Goal: Information Seeking & Learning: Learn about a topic

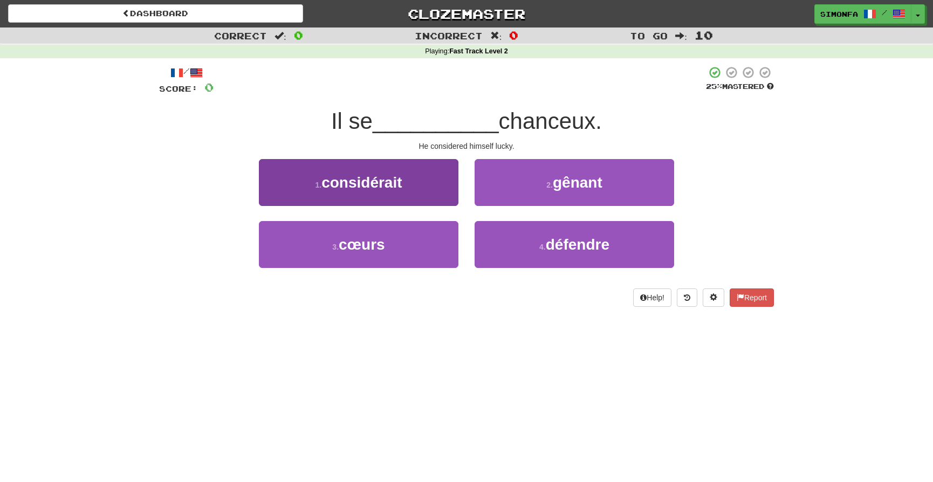
click at [377, 189] on span "considérait" at bounding box center [361, 182] width 80 height 17
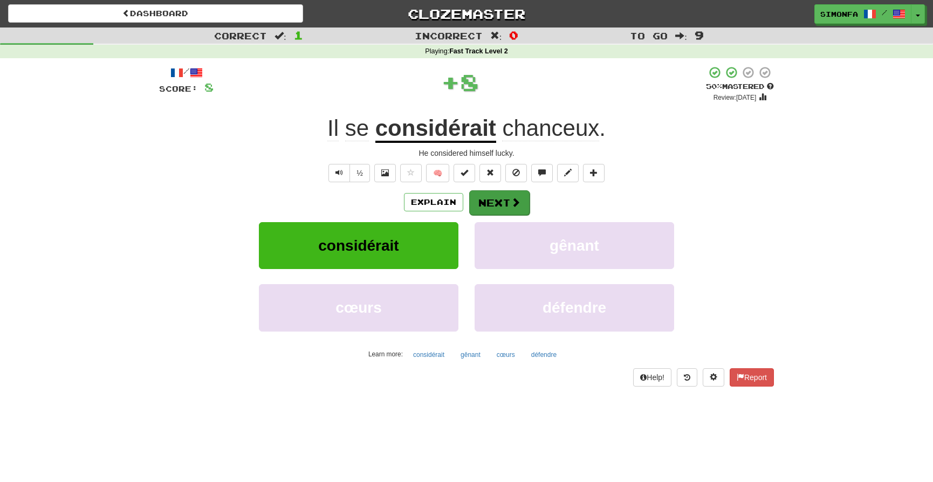
click at [500, 203] on button "Next" at bounding box center [499, 202] width 60 height 25
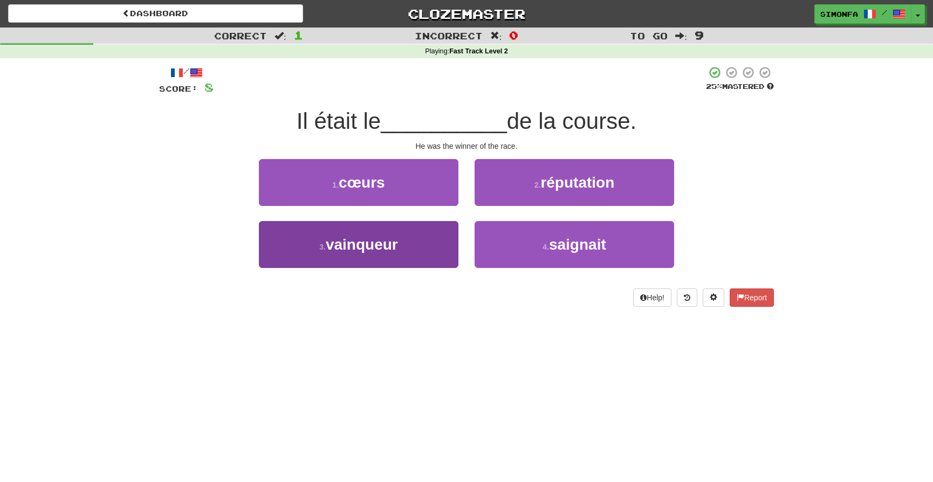
click at [392, 242] on span "vainqueur" at bounding box center [362, 244] width 72 height 17
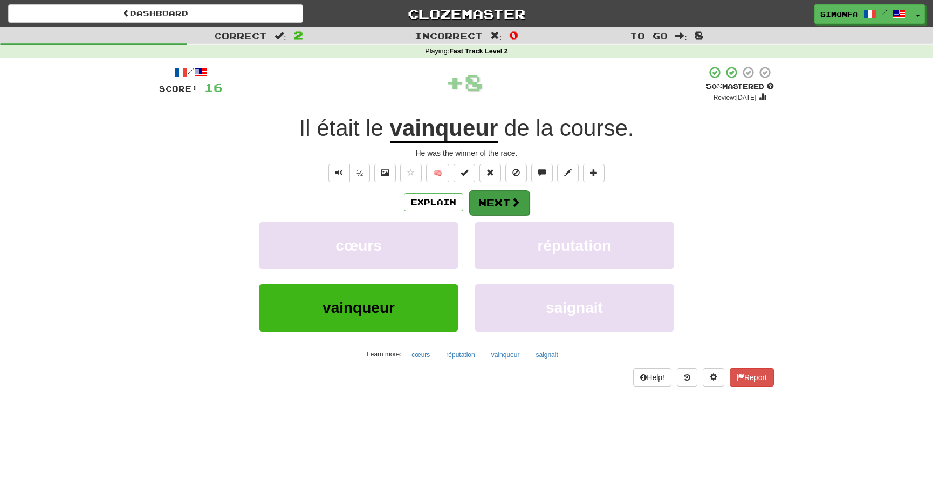
click at [498, 197] on button "Next" at bounding box center [499, 202] width 60 height 25
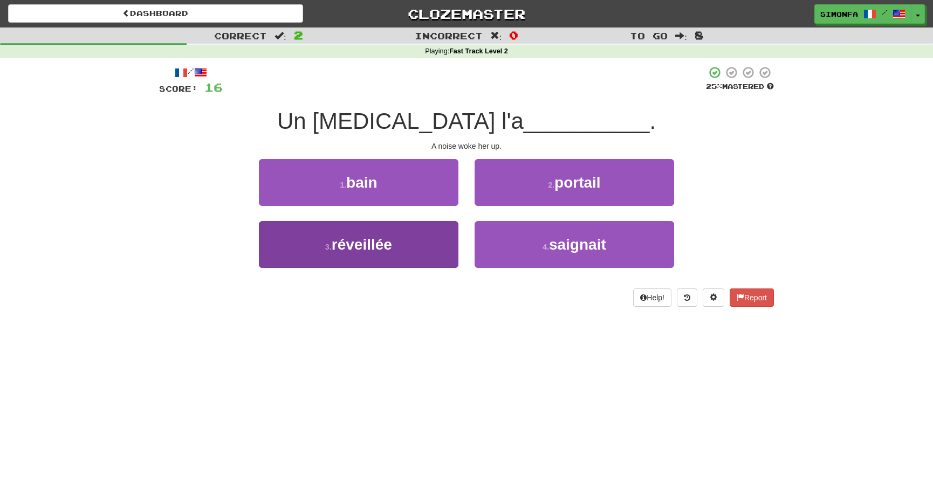
click at [373, 243] on span "réveillée" at bounding box center [362, 244] width 60 height 17
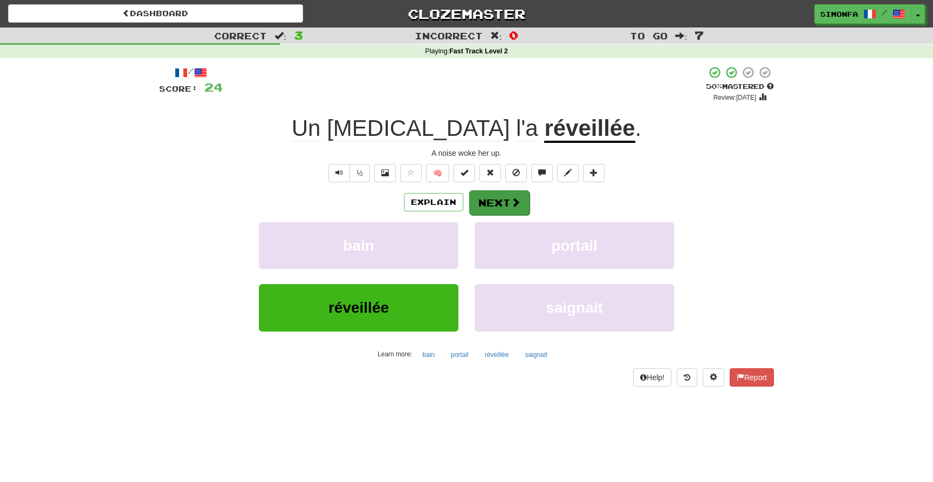
click at [502, 202] on button "Next" at bounding box center [499, 202] width 60 height 25
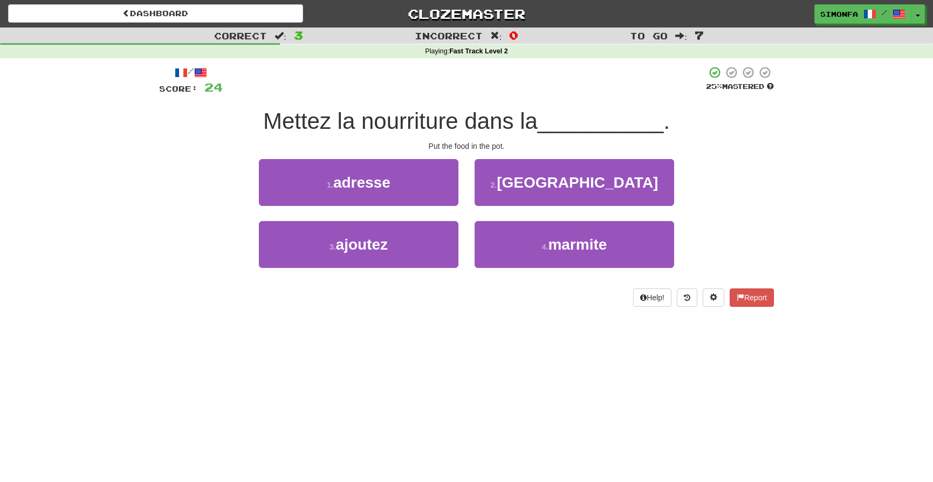
scroll to position [2, 0]
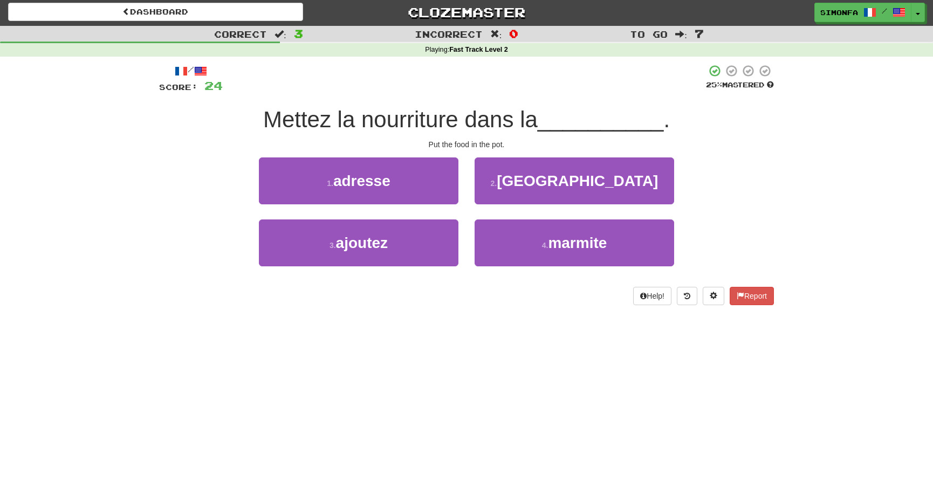
click at [590, 270] on div "4 . marmite" at bounding box center [574, 250] width 216 height 62
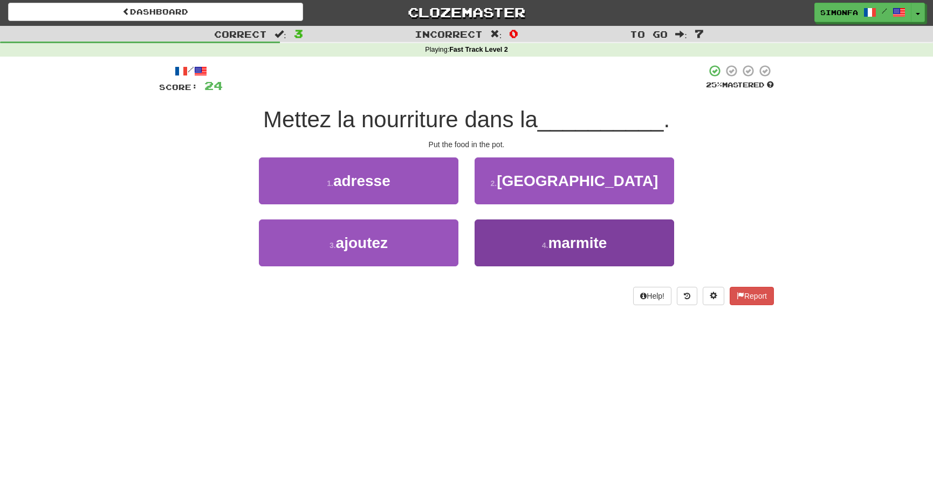
click at [588, 235] on span "marmite" at bounding box center [577, 242] width 59 height 17
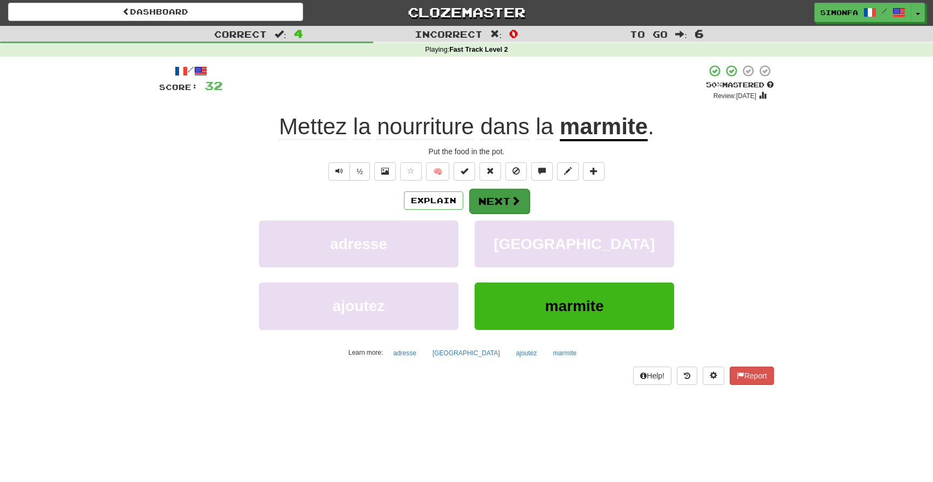
click at [506, 201] on button "Next" at bounding box center [499, 201] width 60 height 25
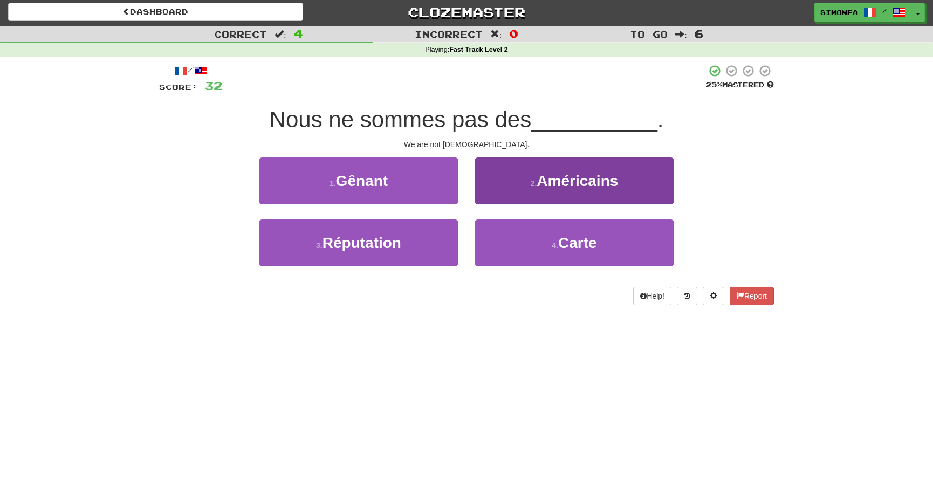
click at [596, 184] on span "Américains" at bounding box center [576, 181] width 81 height 17
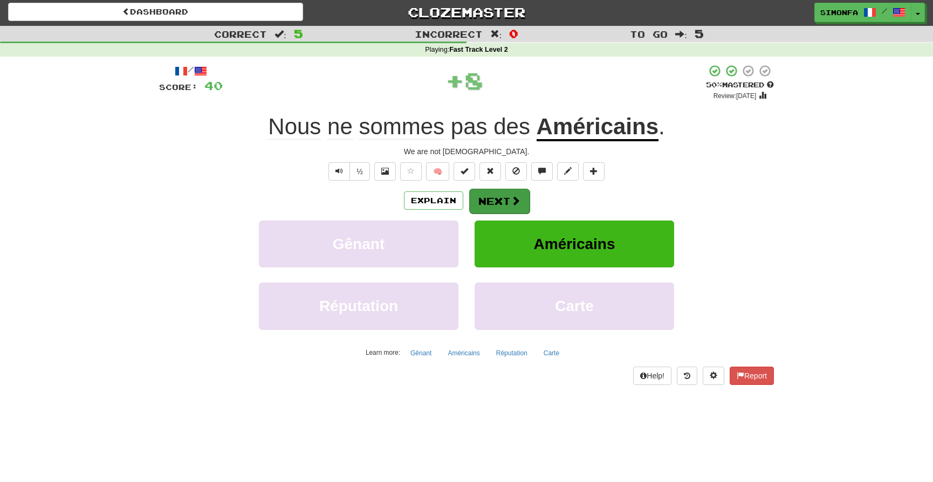
click at [504, 192] on button "Next" at bounding box center [499, 201] width 60 height 25
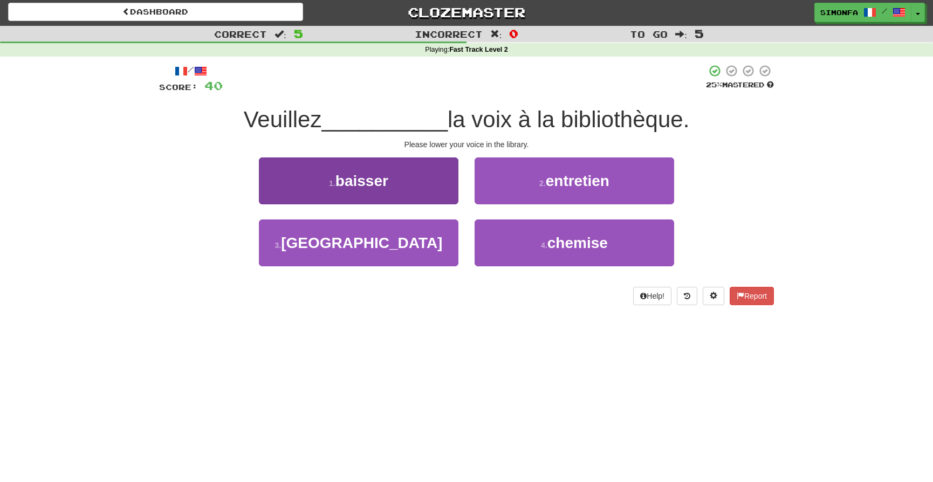
click at [358, 173] on span "baisser" at bounding box center [361, 181] width 53 height 17
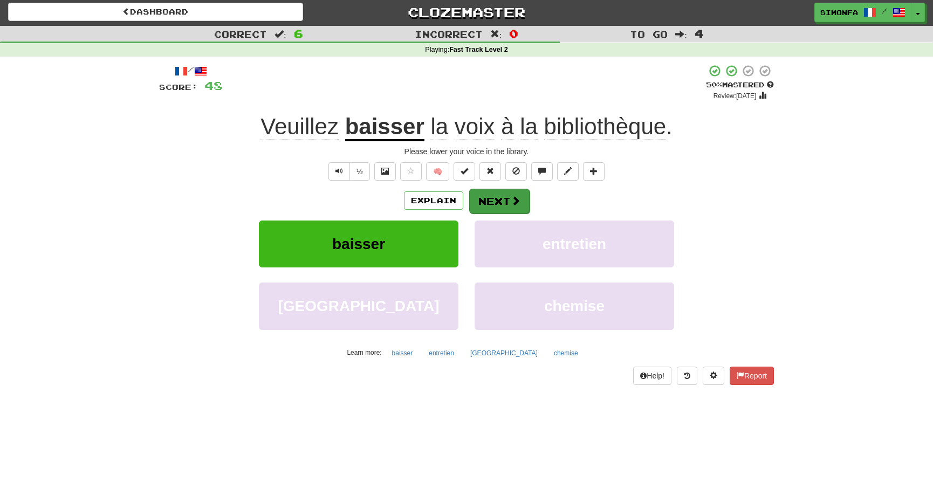
click at [512, 200] on span at bounding box center [516, 201] width 10 height 10
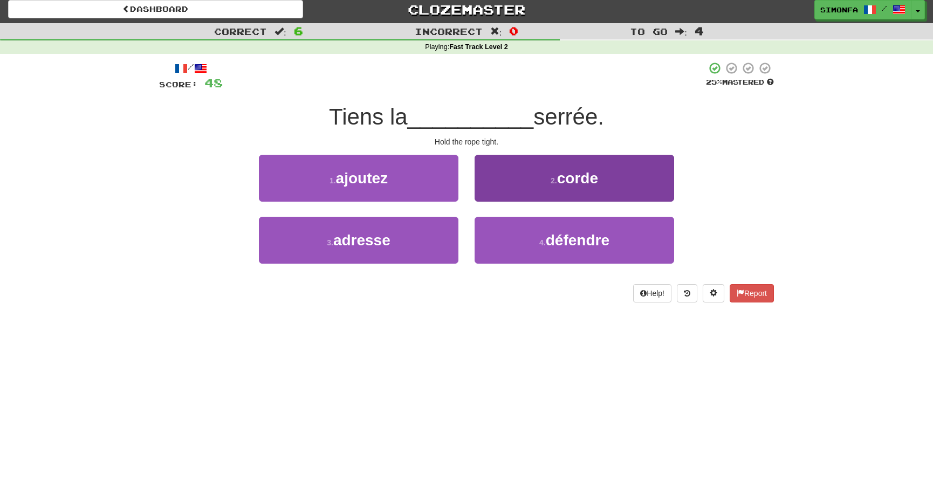
click at [571, 190] on button "2 . corde" at bounding box center [573, 178] width 199 height 47
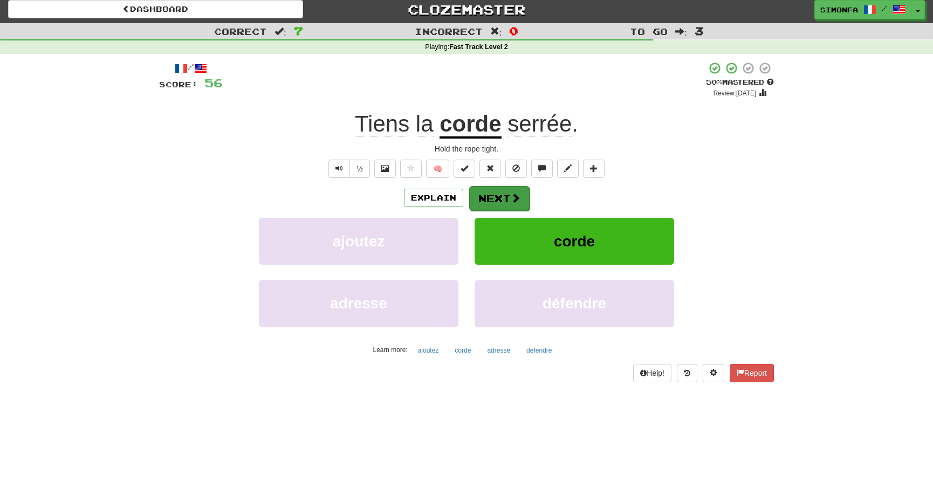
click at [501, 195] on button "Next" at bounding box center [499, 198] width 60 height 25
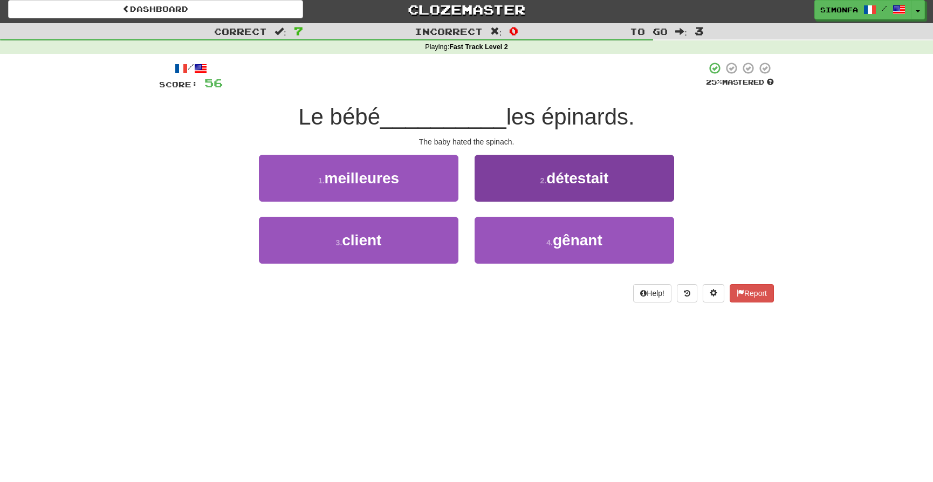
click at [558, 180] on span "détestait" at bounding box center [577, 178] width 62 height 17
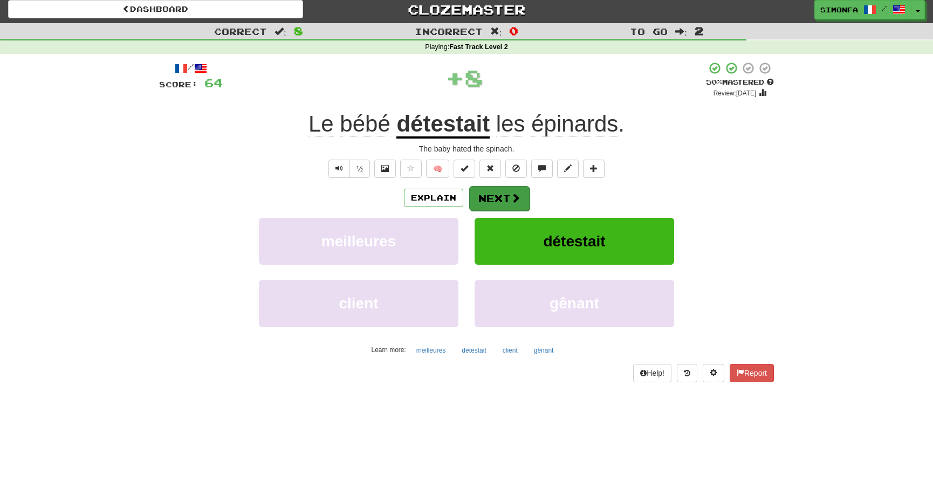
click at [501, 195] on button "Next" at bounding box center [499, 198] width 60 height 25
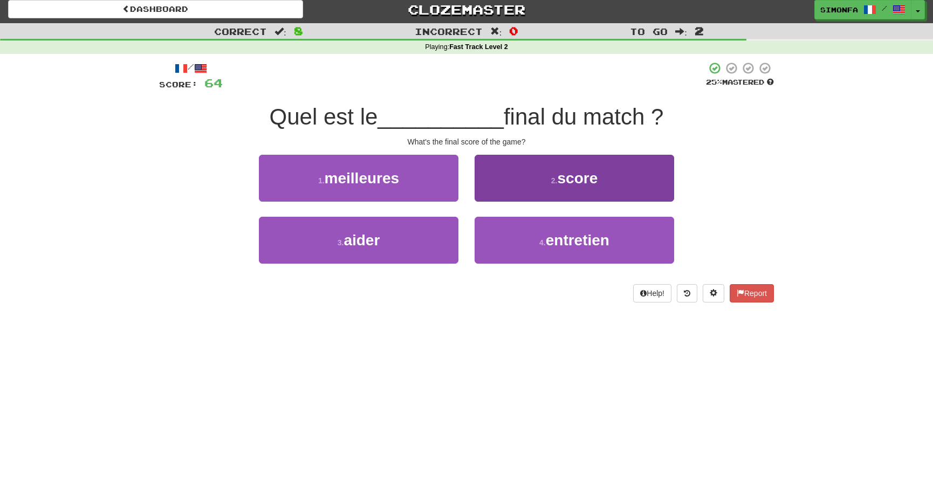
click at [574, 176] on span "score" at bounding box center [577, 178] width 40 height 17
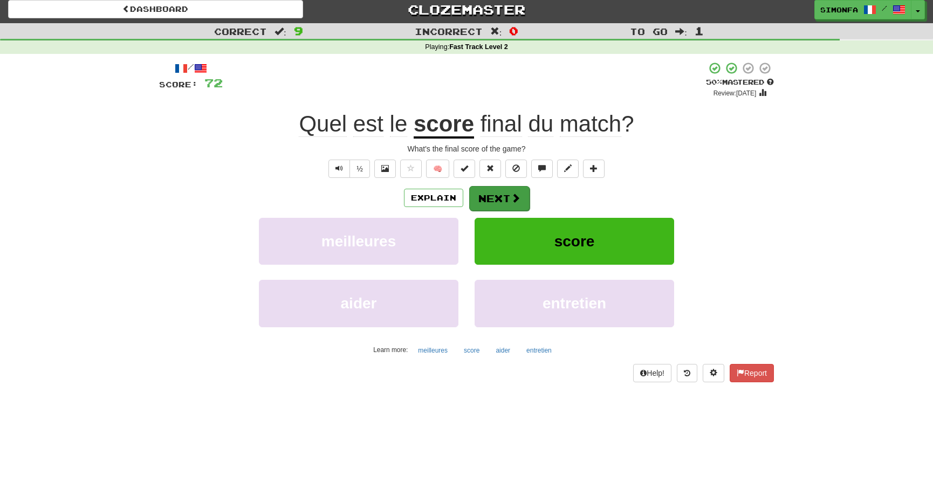
click at [507, 197] on button "Next" at bounding box center [499, 198] width 60 height 25
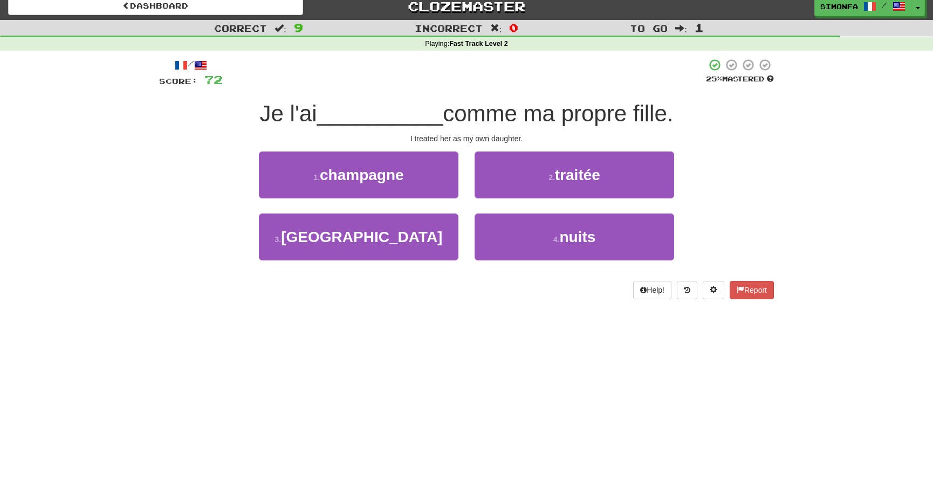
scroll to position [10, 0]
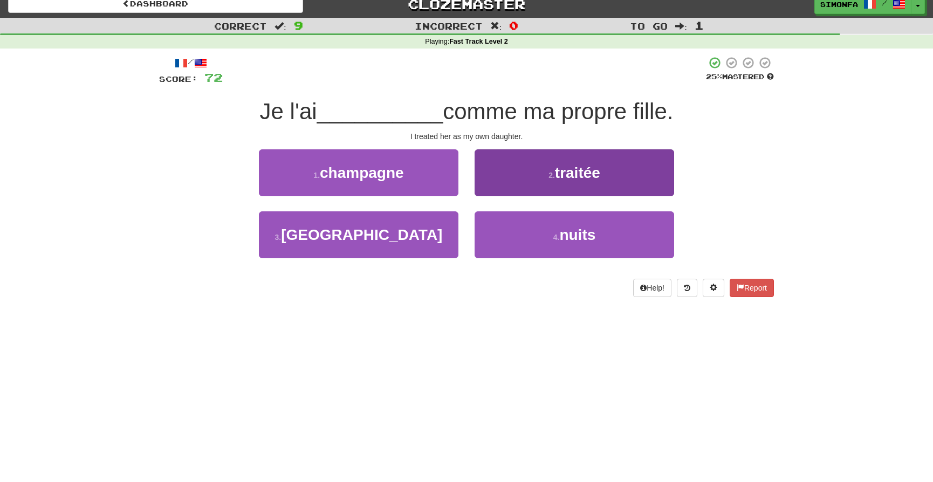
click at [583, 178] on span "traitée" at bounding box center [577, 172] width 45 height 17
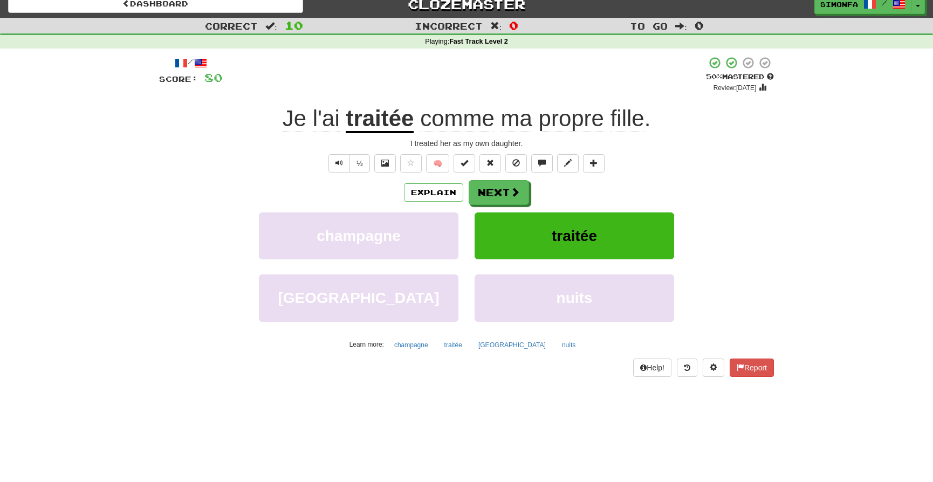
click at [583, 178] on div "/ Score: 80 + 8 50 % Mastered Review: [DATE] l'ai traitée comme ma propre fille…" at bounding box center [466, 216] width 615 height 320
click at [506, 188] on button "Next" at bounding box center [499, 193] width 60 height 25
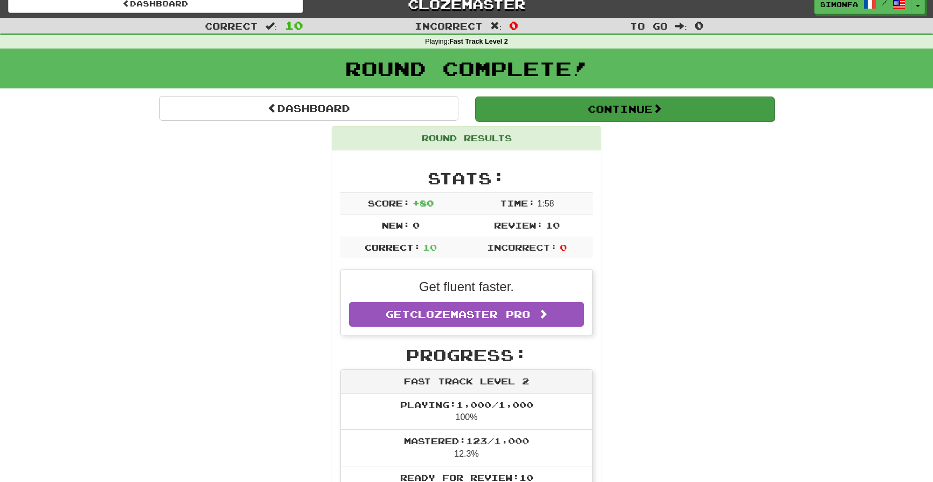
click at [573, 111] on button "Continue" at bounding box center [624, 108] width 299 height 25
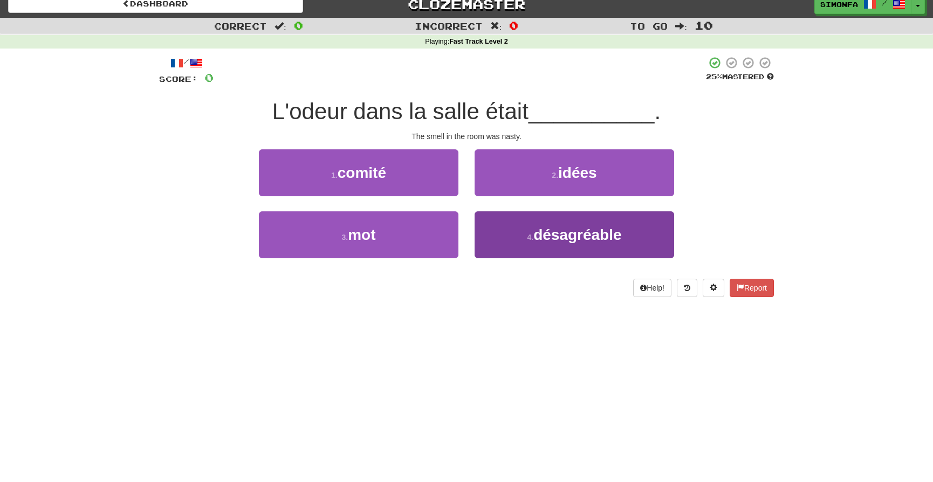
click at [551, 236] on span "désagréable" at bounding box center [577, 234] width 88 height 17
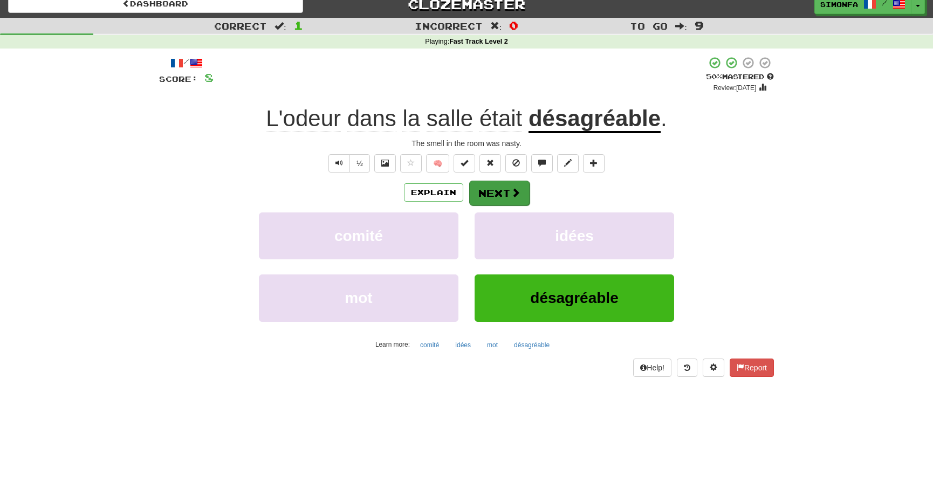
click at [502, 189] on button "Next" at bounding box center [499, 193] width 60 height 25
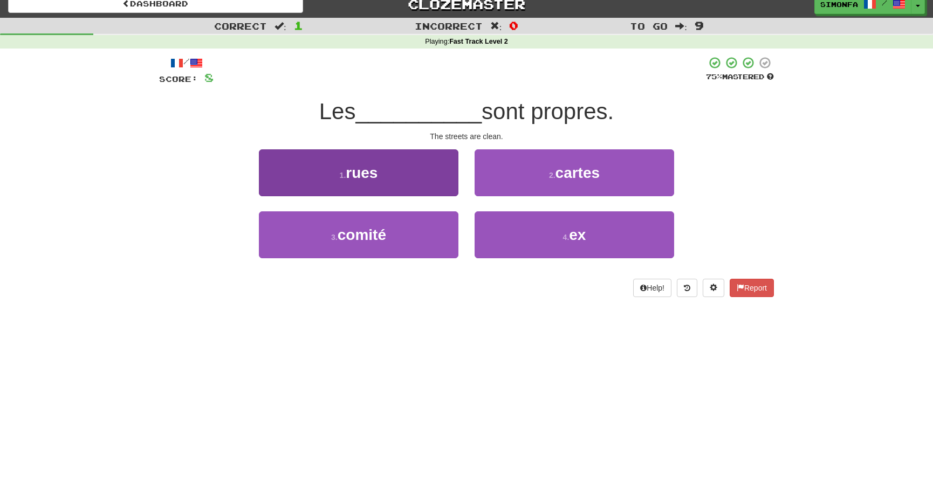
click at [368, 183] on button "1 . rues" at bounding box center [358, 172] width 199 height 47
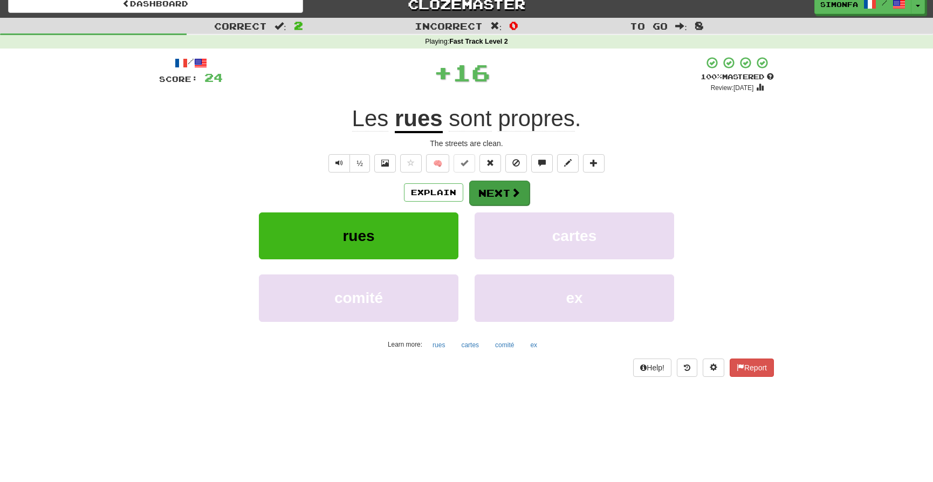
click at [489, 190] on button "Next" at bounding box center [499, 193] width 60 height 25
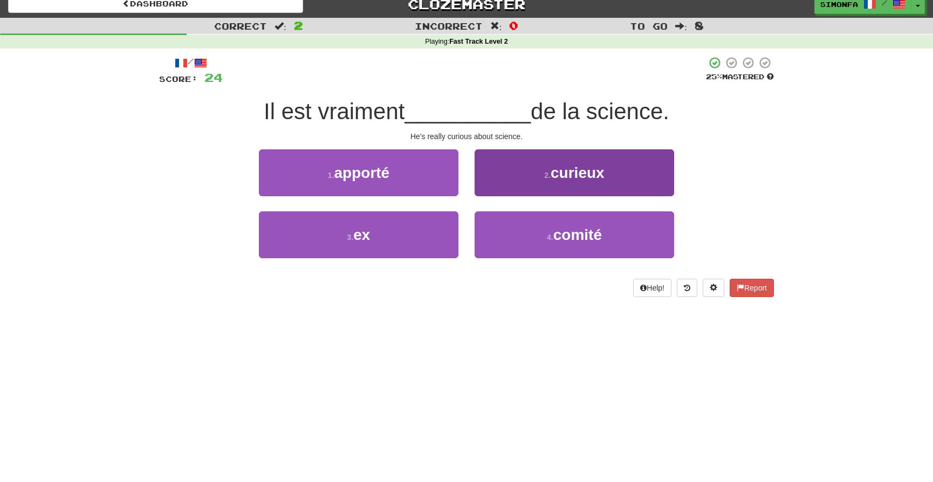
click at [582, 179] on span "curieux" at bounding box center [577, 172] width 54 height 17
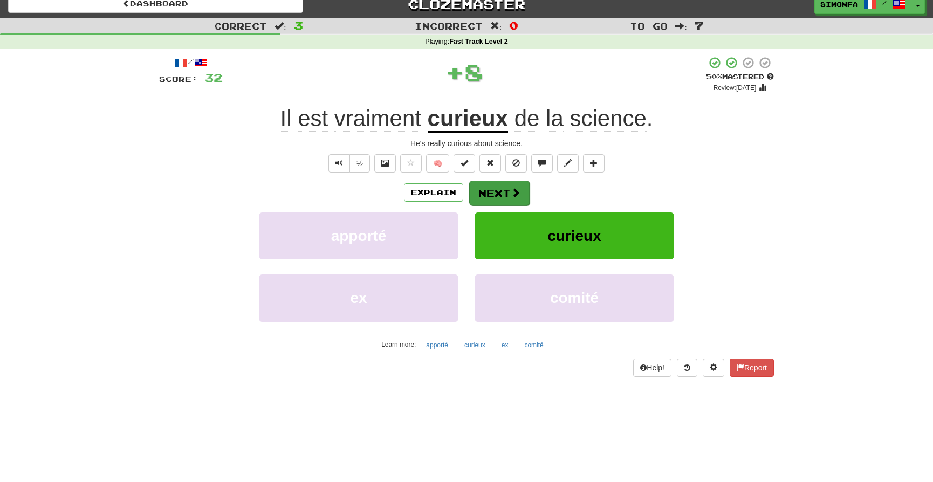
click at [492, 185] on button "Next" at bounding box center [499, 193] width 60 height 25
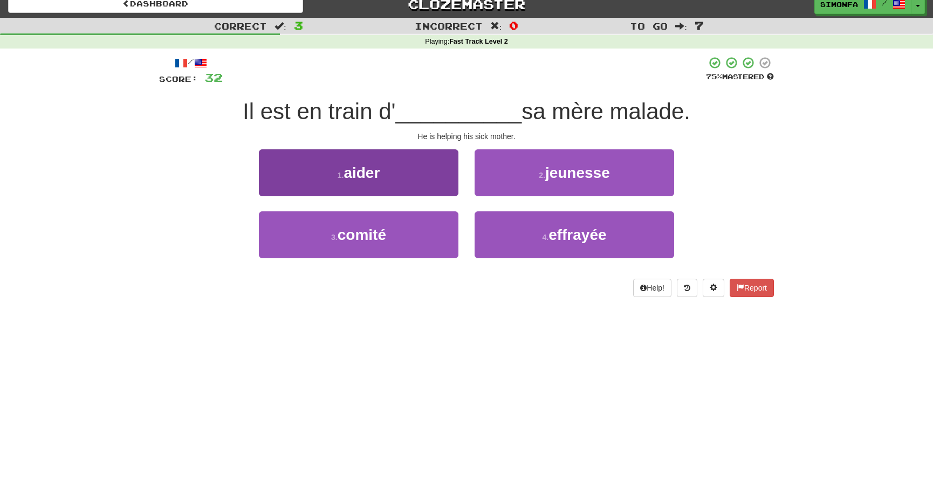
click at [376, 177] on span "aider" at bounding box center [361, 172] width 36 height 17
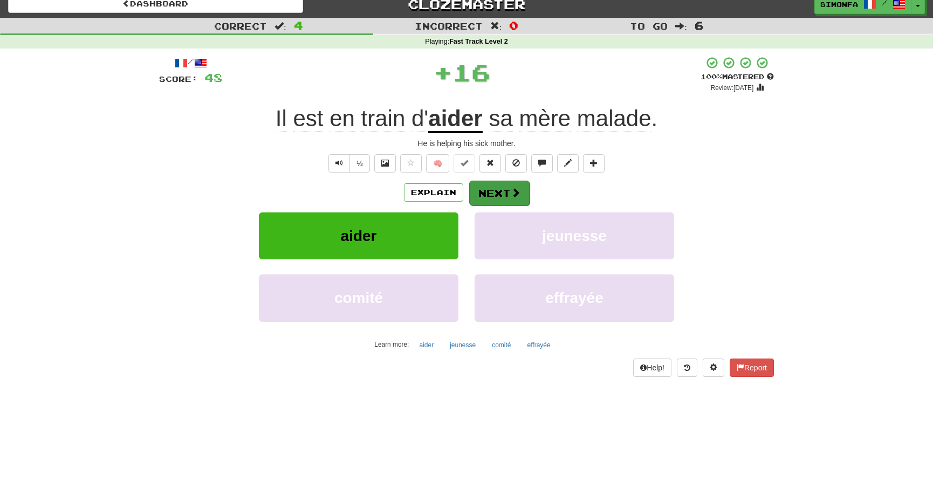
scroll to position [14, 0]
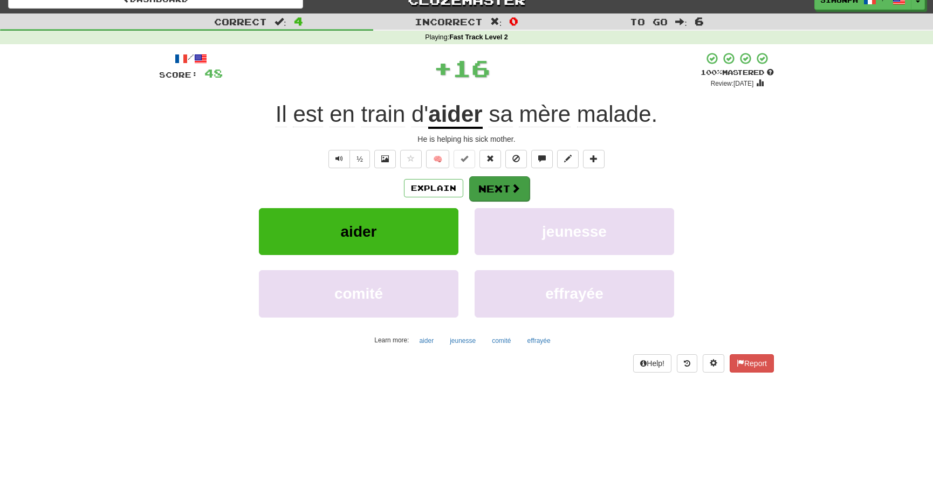
click at [493, 191] on button "Next" at bounding box center [499, 188] width 60 height 25
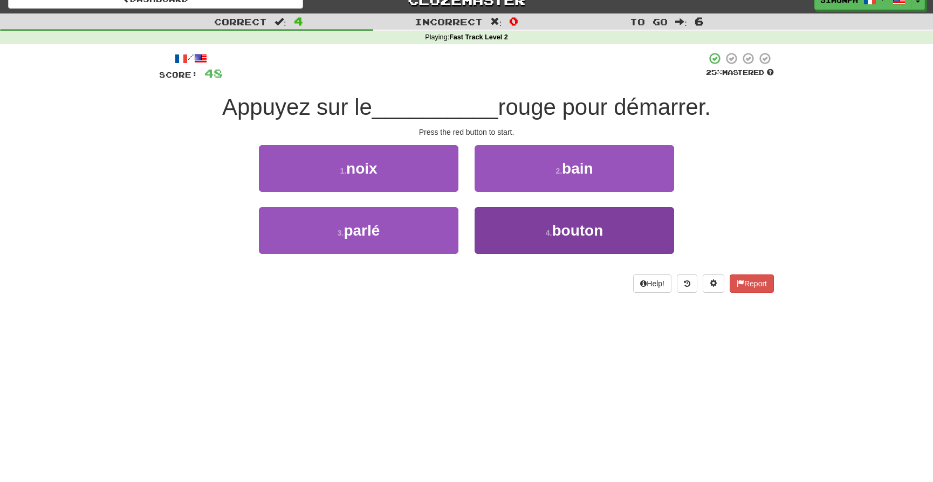
click at [590, 224] on span "bouton" at bounding box center [576, 230] width 51 height 17
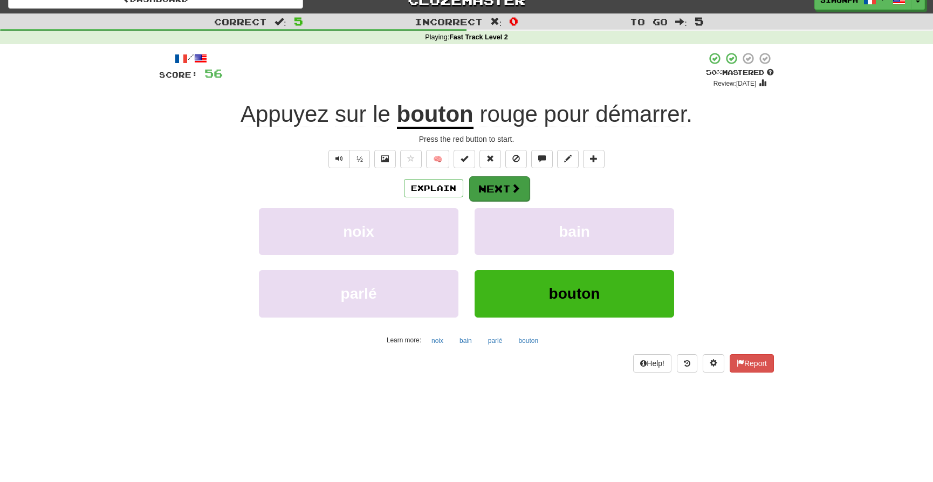
click at [493, 190] on button "Next" at bounding box center [499, 188] width 60 height 25
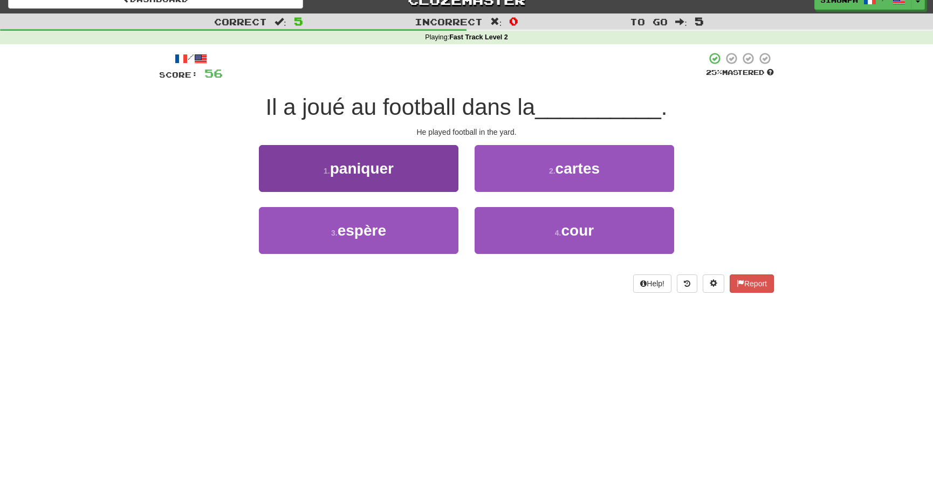
click at [376, 167] on span "paniquer" at bounding box center [362, 168] width 64 height 17
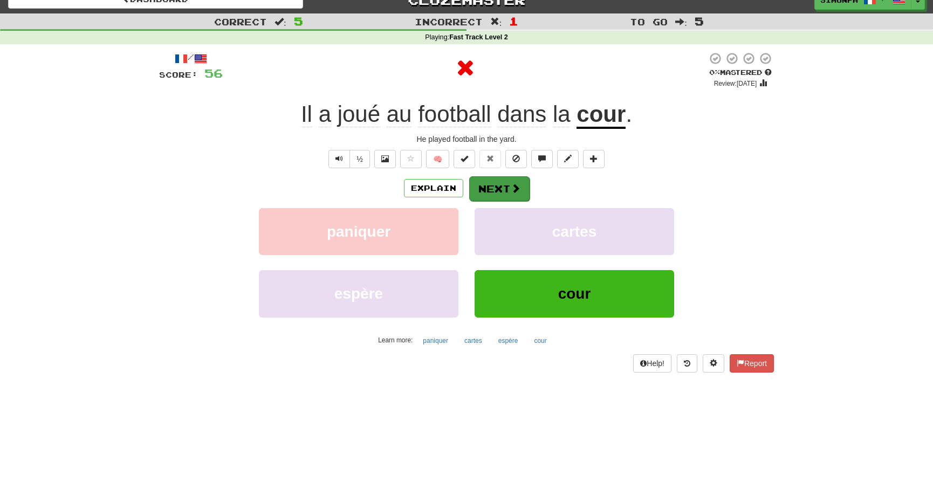
click at [494, 191] on button "Next" at bounding box center [499, 188] width 60 height 25
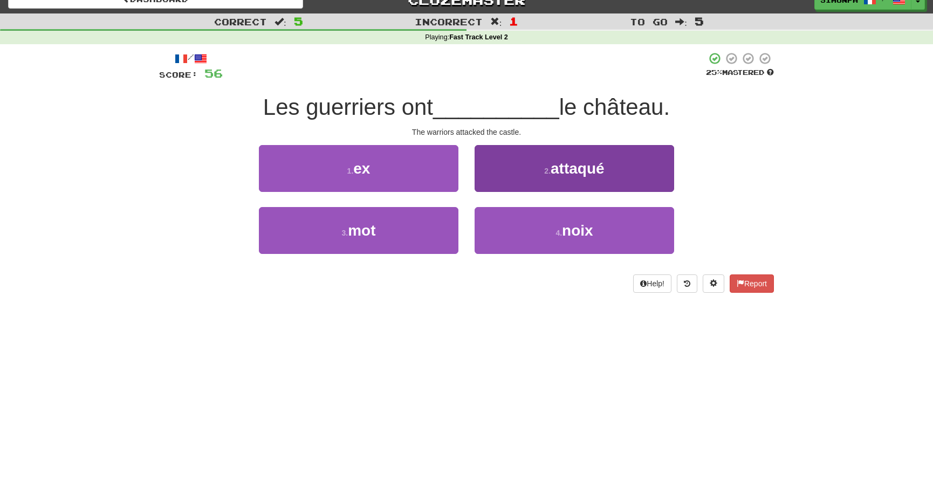
click at [577, 165] on span "attaqué" at bounding box center [577, 168] width 54 height 17
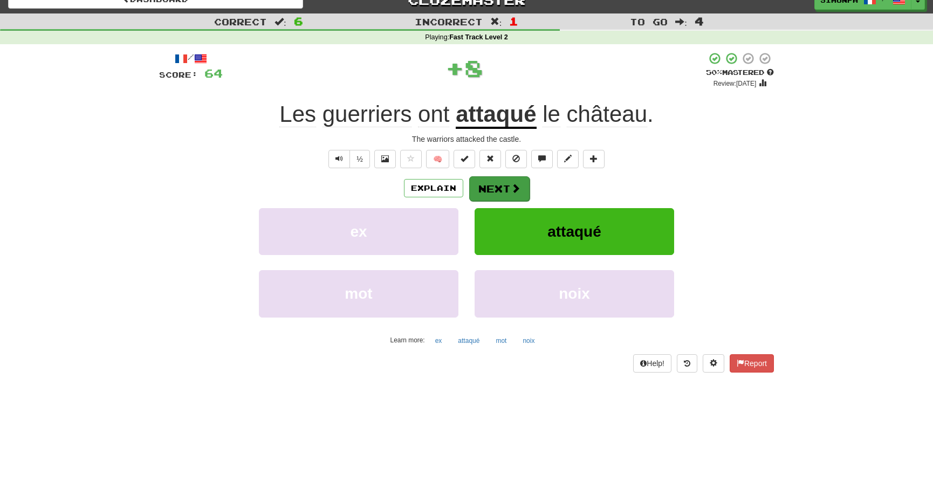
click at [498, 186] on button "Next" at bounding box center [499, 188] width 60 height 25
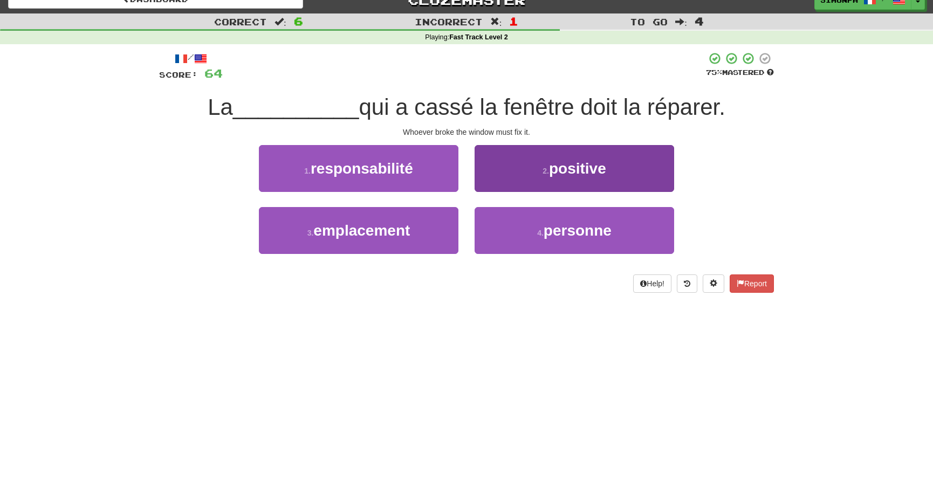
click at [582, 226] on span "personne" at bounding box center [577, 230] width 68 height 17
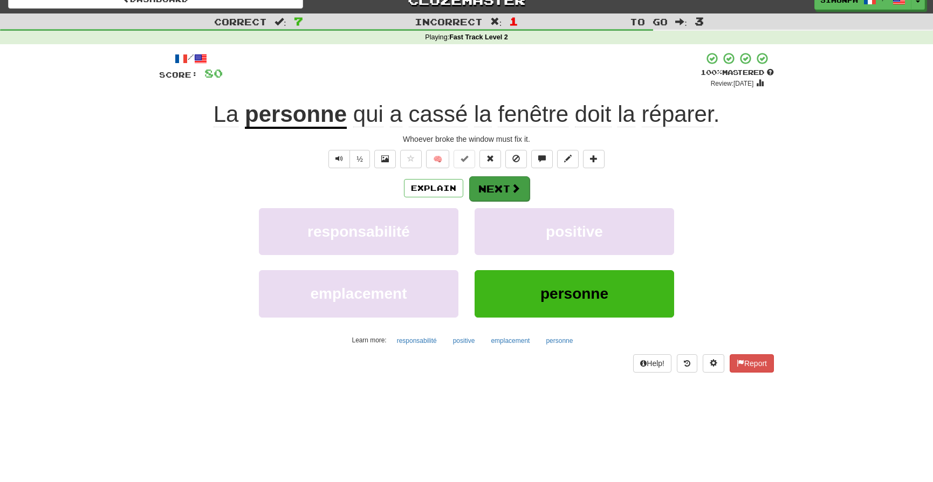
click at [503, 189] on button "Next" at bounding box center [499, 188] width 60 height 25
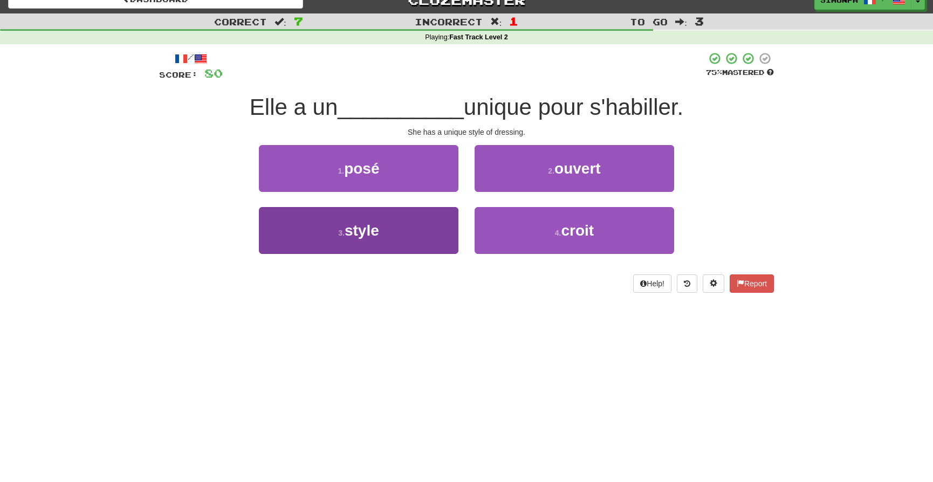
click at [384, 223] on button "3 . style" at bounding box center [358, 230] width 199 height 47
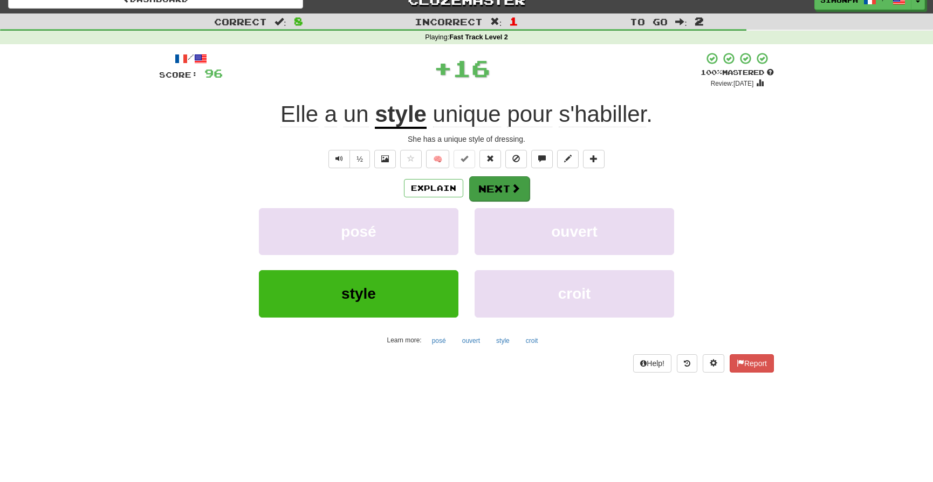
click at [496, 184] on button "Next" at bounding box center [499, 188] width 60 height 25
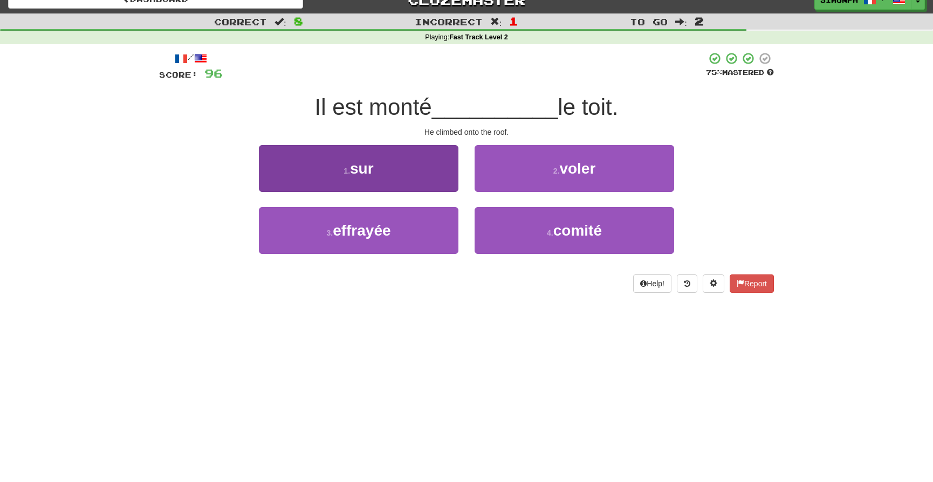
click at [401, 177] on button "1 . sur" at bounding box center [358, 168] width 199 height 47
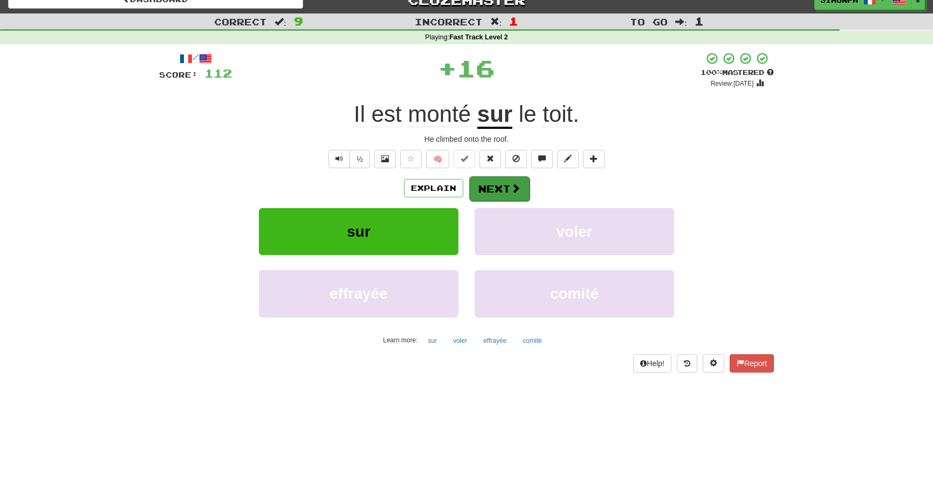
click at [498, 188] on button "Next" at bounding box center [499, 188] width 60 height 25
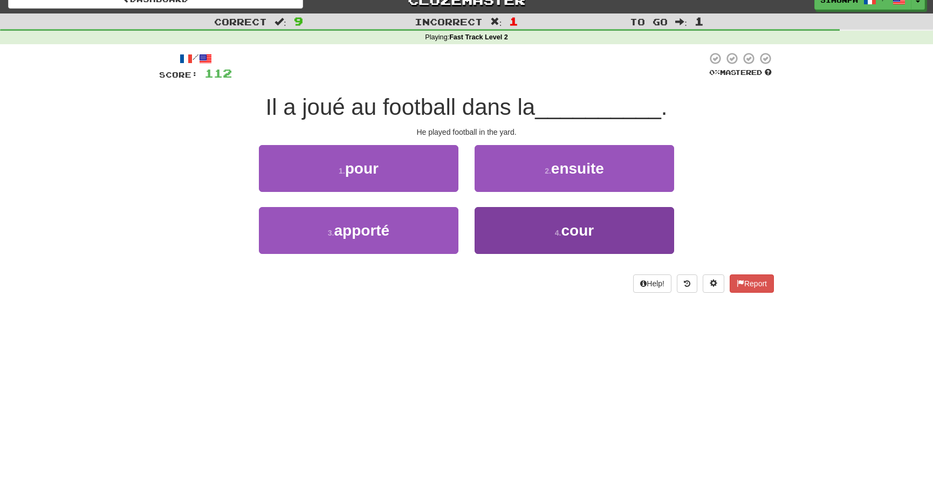
click at [563, 240] on button "4 . cour" at bounding box center [573, 230] width 199 height 47
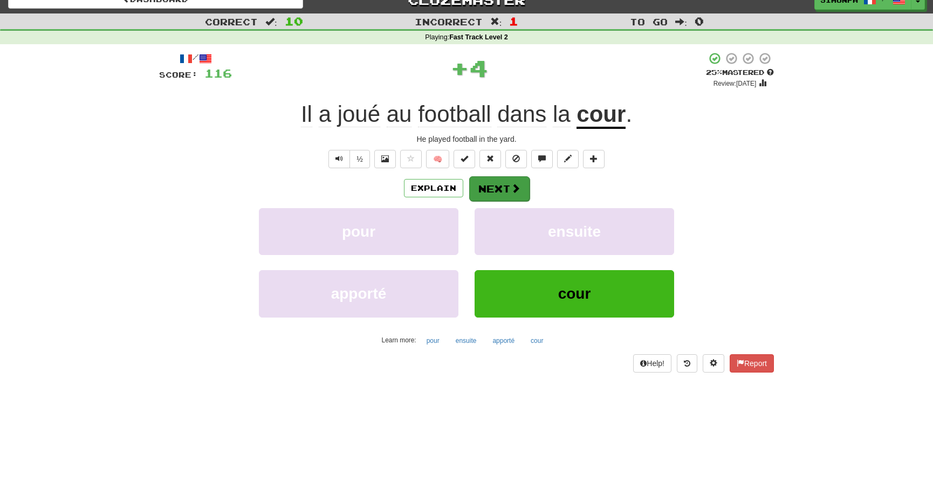
click at [497, 196] on button "Next" at bounding box center [499, 188] width 60 height 25
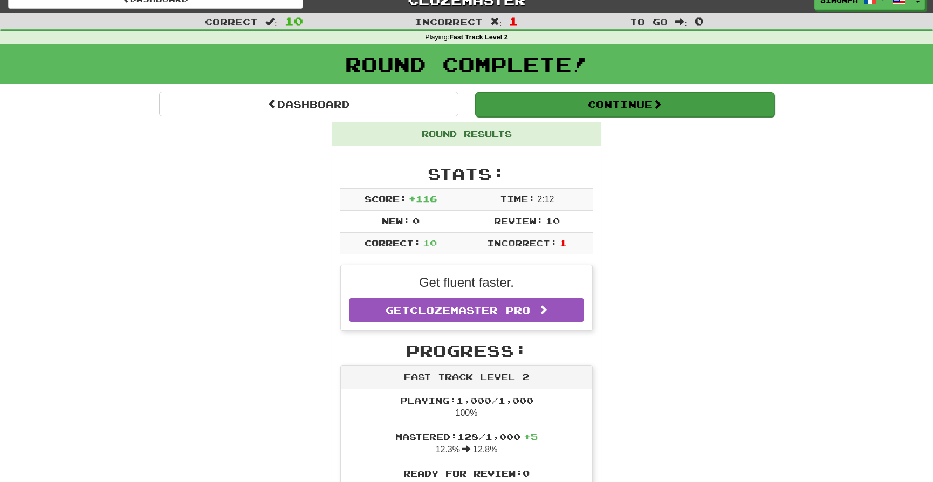
click at [662, 106] on span at bounding box center [657, 104] width 10 height 10
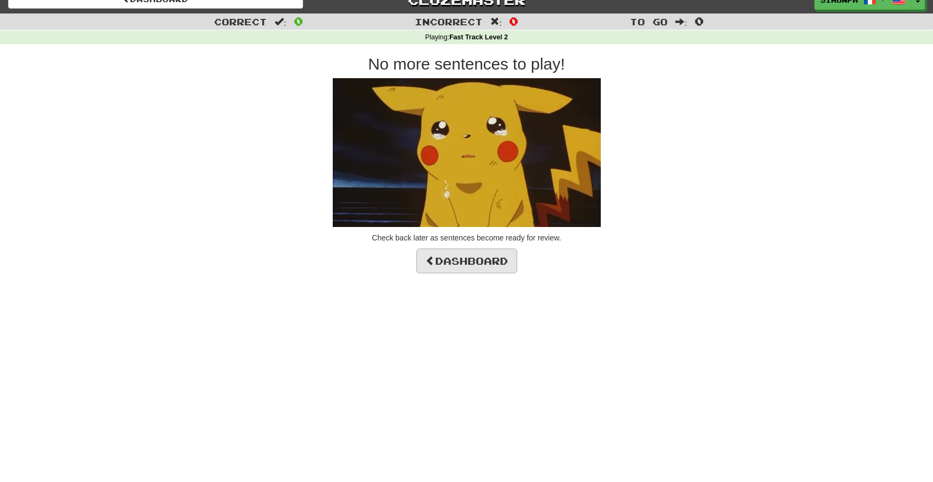
click at [484, 265] on link "Dashboard" at bounding box center [466, 261] width 101 height 25
